Goal: Task Accomplishment & Management: Use online tool/utility

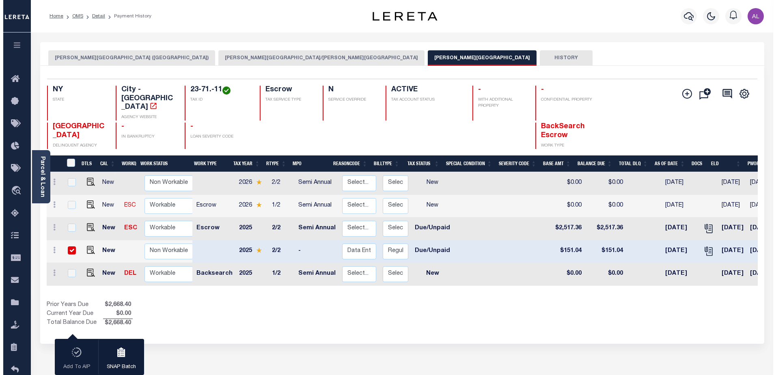
scroll to position [0, 128]
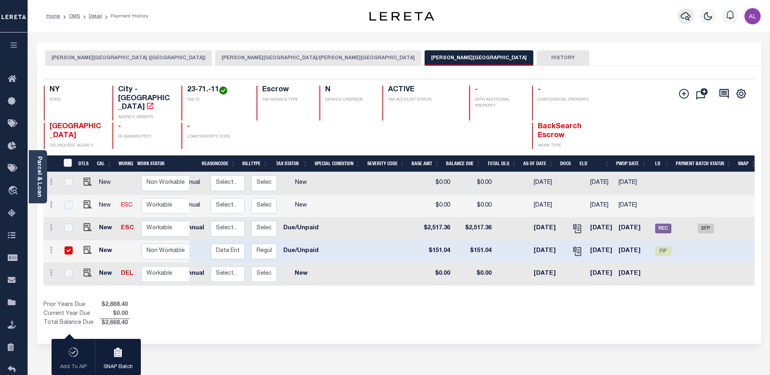
click at [683, 19] on icon "button" at bounding box center [686, 16] width 10 height 9
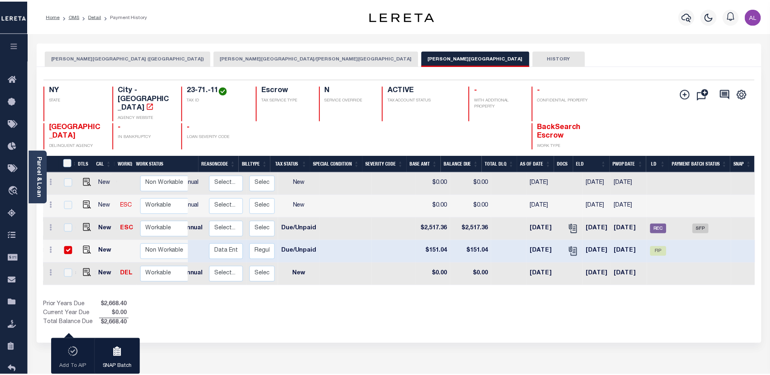
scroll to position [0, 127]
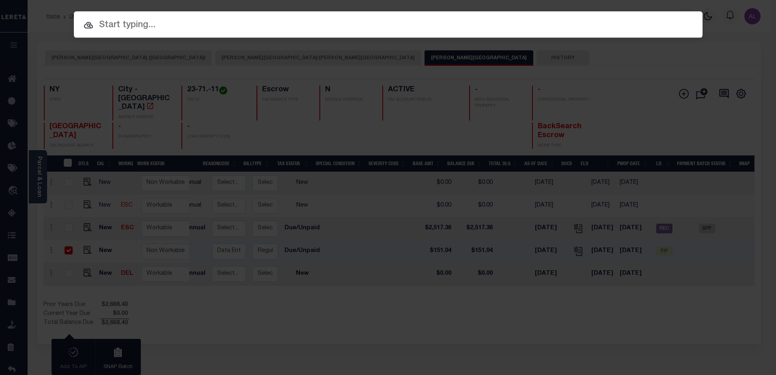
click at [128, 24] on input "text" at bounding box center [388, 25] width 629 height 14
drag, startPoint x: 128, startPoint y: 24, endPoint x: 131, endPoint y: 19, distance: 5.6
paste input "10022245"
type input "10022245"
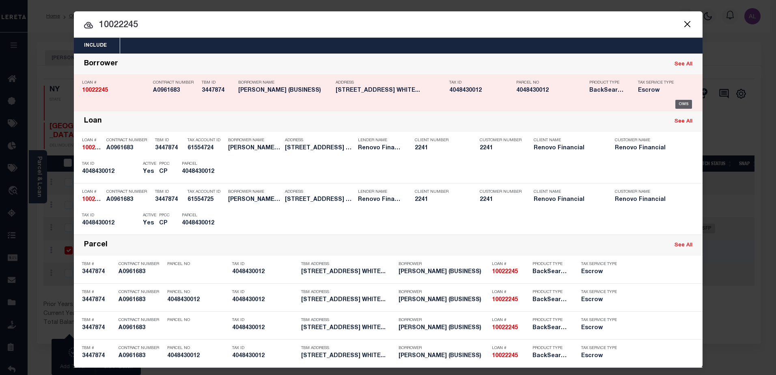
click at [679, 104] on div "OMS" at bounding box center [684, 104] width 17 height 9
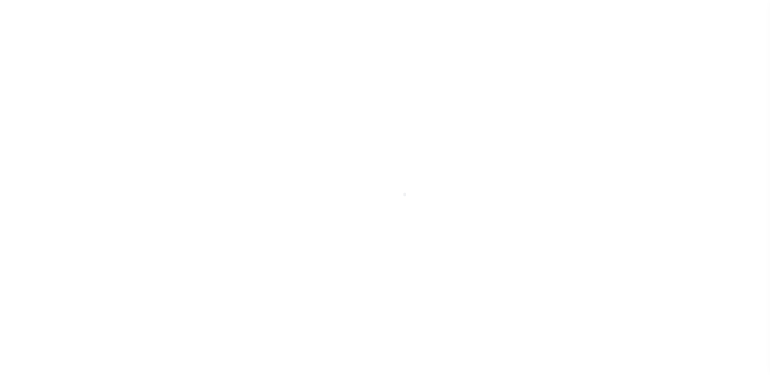
select select "400"
select select "Escrow"
type input "[STREET_ADDRESS]"
type input "[GEOGRAPHIC_DATA]"
type input "a0kUS00000Bojrd"
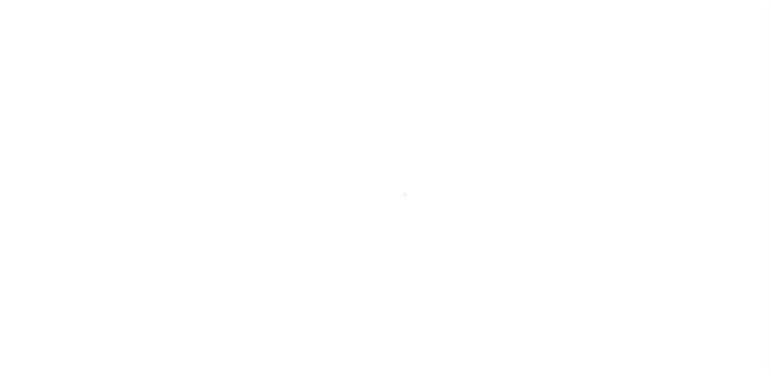
type input "NY"
select select
select select "25067"
select select "4"
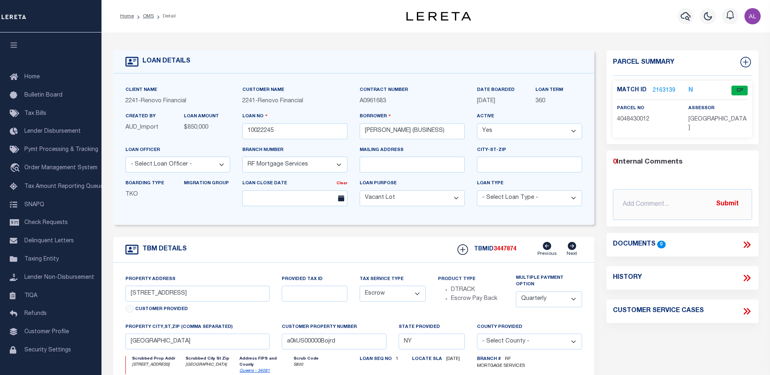
click at [662, 92] on link "2163139" at bounding box center [664, 90] width 23 height 9
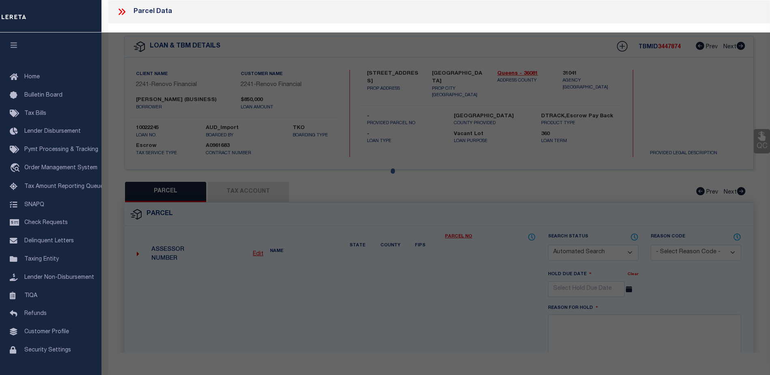
checkbox input "false"
select select "CP"
type input "[PERSON_NAME]"
select select "AGW"
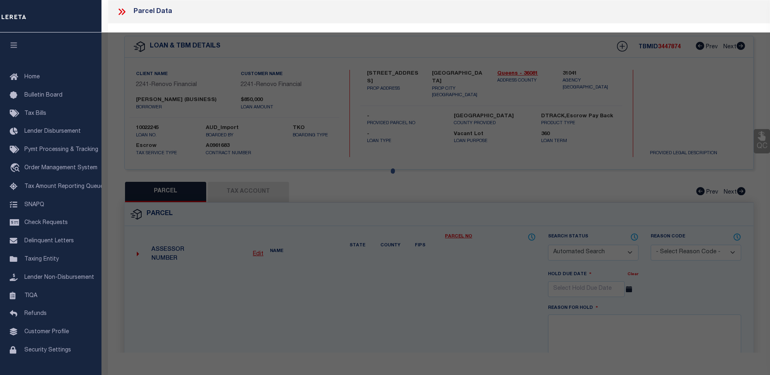
select select "ADD"
type input "[STREET_ADDRESS]"
type input "[GEOGRAPHIC_DATA]"
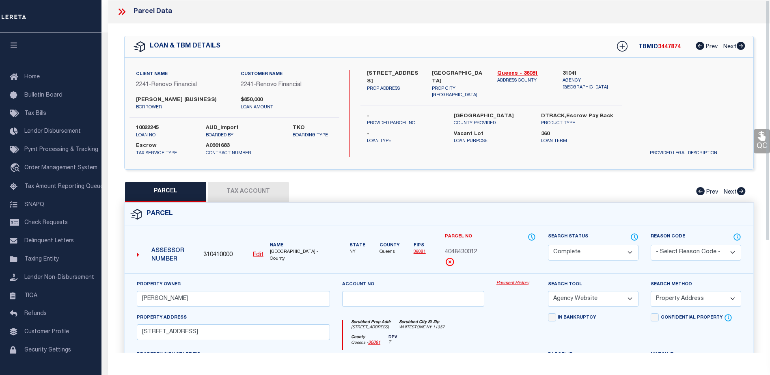
click at [514, 282] on link "Payment History" at bounding box center [516, 283] width 39 height 7
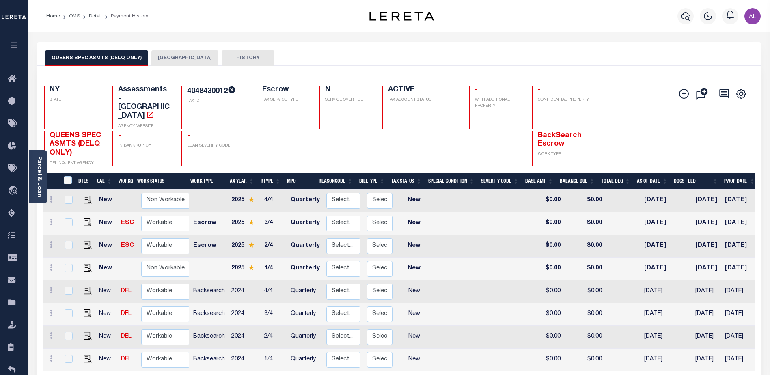
click at [174, 55] on button "QUEENS CITY" at bounding box center [184, 57] width 67 height 15
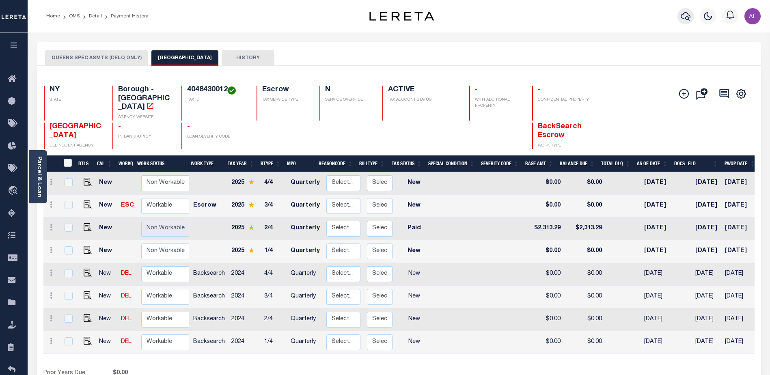
click at [687, 20] on icon "button" at bounding box center [686, 16] width 10 height 9
